Goal: Find specific page/section: Find specific page/section

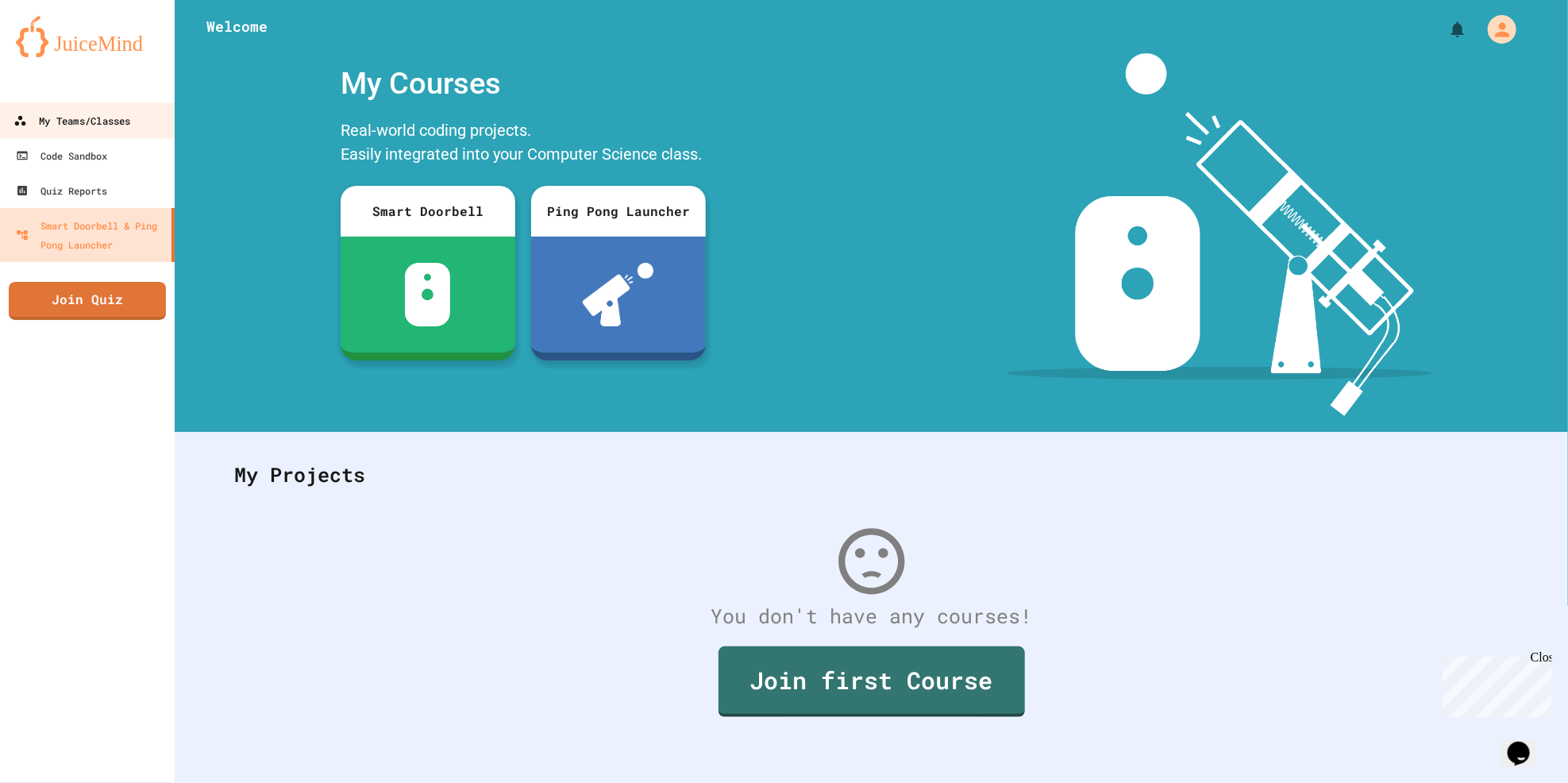
click at [84, 130] on div "My Teams/Classes" at bounding box center [72, 122] width 117 height 20
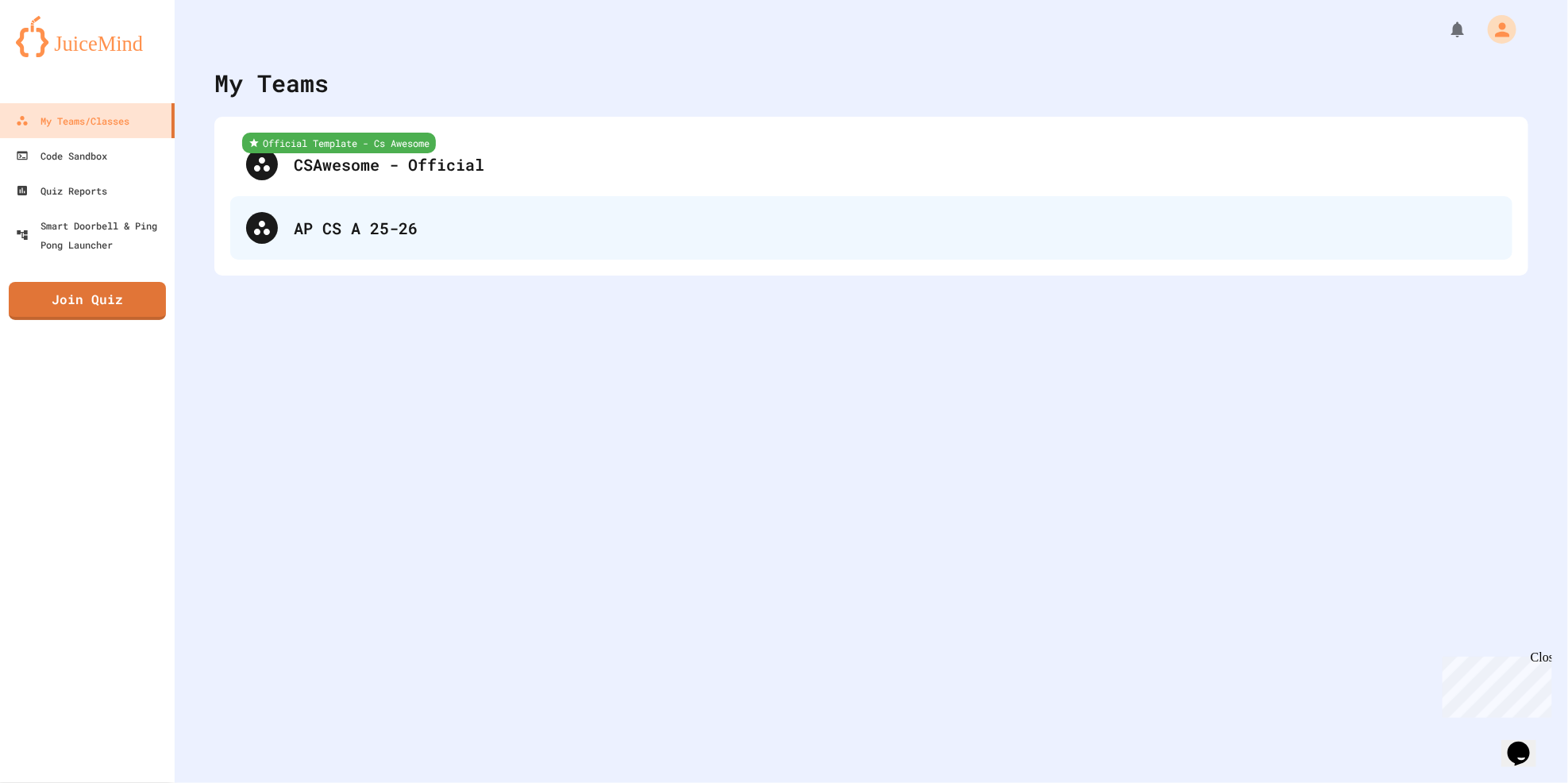
click at [341, 199] on div "AP CS A 25-26" at bounding box center [872, 228] width 1282 height 64
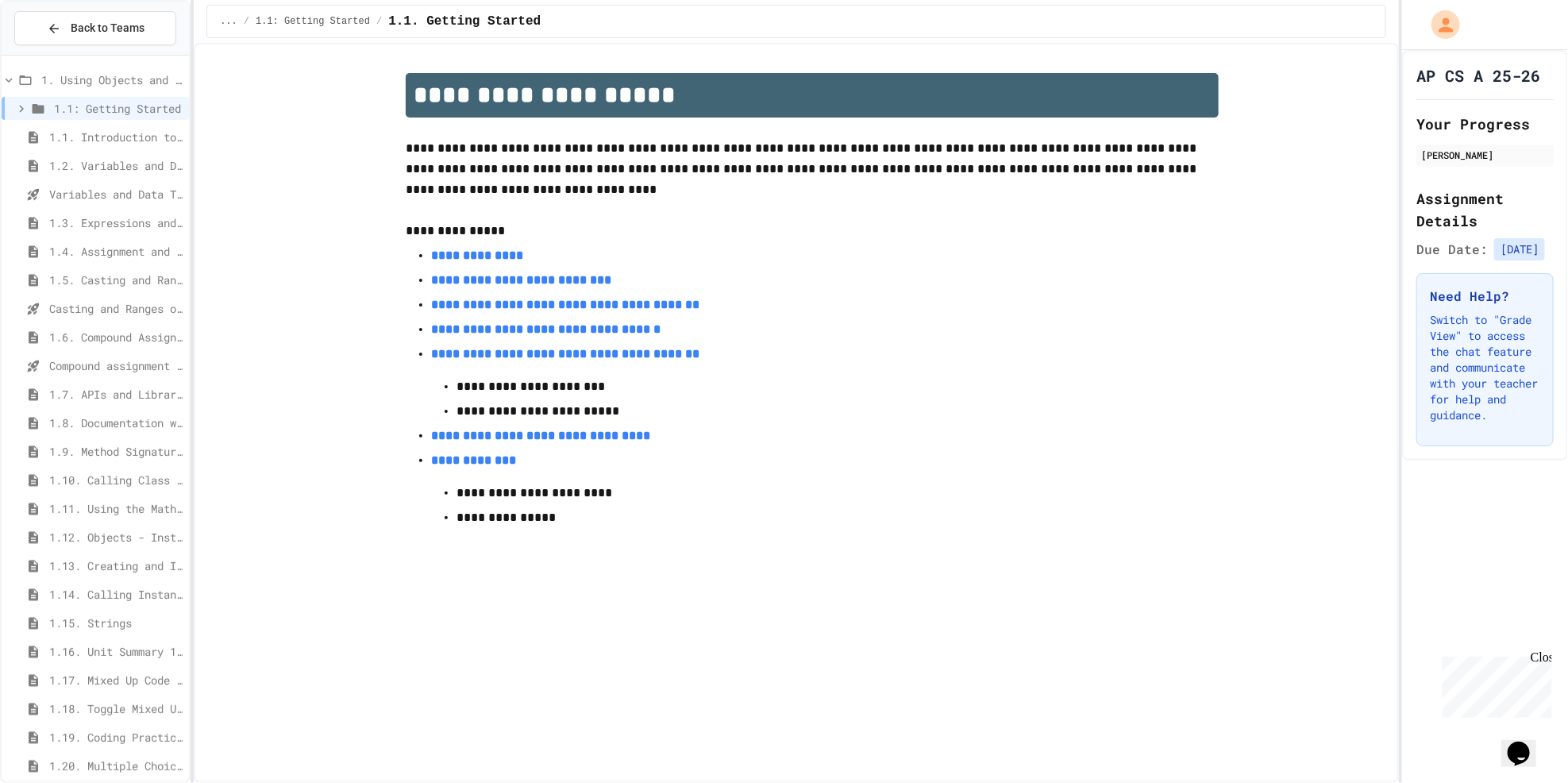
scroll to position [42, 0]
